Goal: Task Accomplishment & Management: Manage account settings

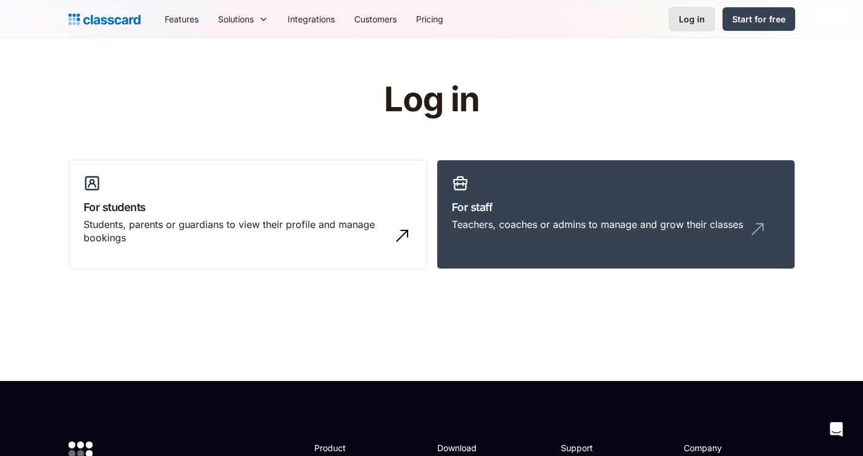
click at [691, 22] on div "Log in" at bounding box center [692, 19] width 26 height 13
click at [605, 202] on h3 "For staff" at bounding box center [616, 207] width 328 height 16
